Goal: Navigation & Orientation: Find specific page/section

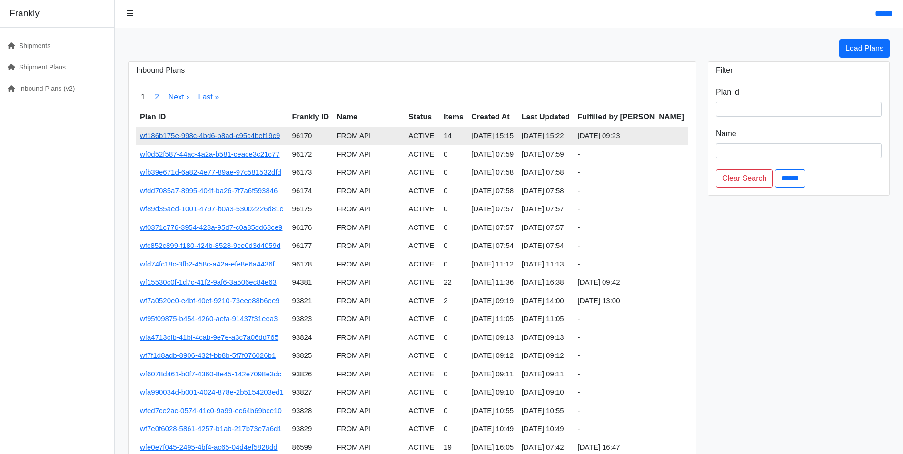
click at [246, 136] on link "wf186b175e-998c-4bd6-b8ad-c95c4bef19c9" at bounding box center [210, 135] width 140 height 8
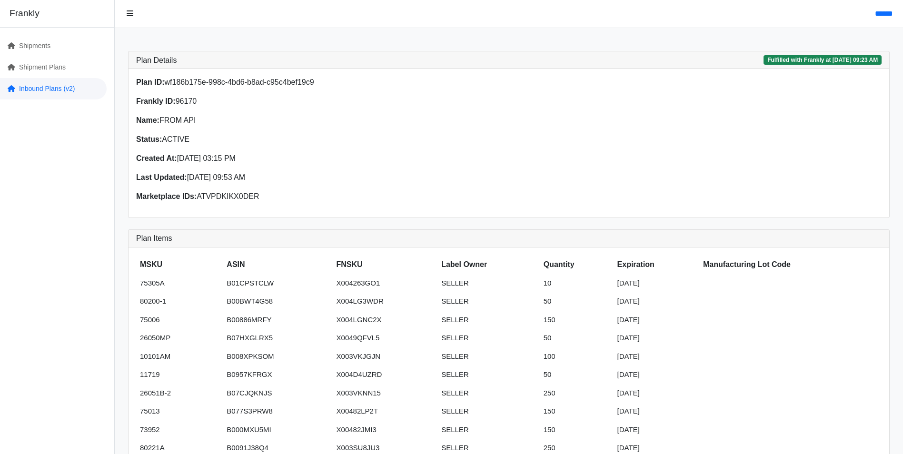
click at [36, 93] on link "Inbound Plans (v2)" at bounding box center [53, 88] width 107 height 21
